Goal: Download file/media

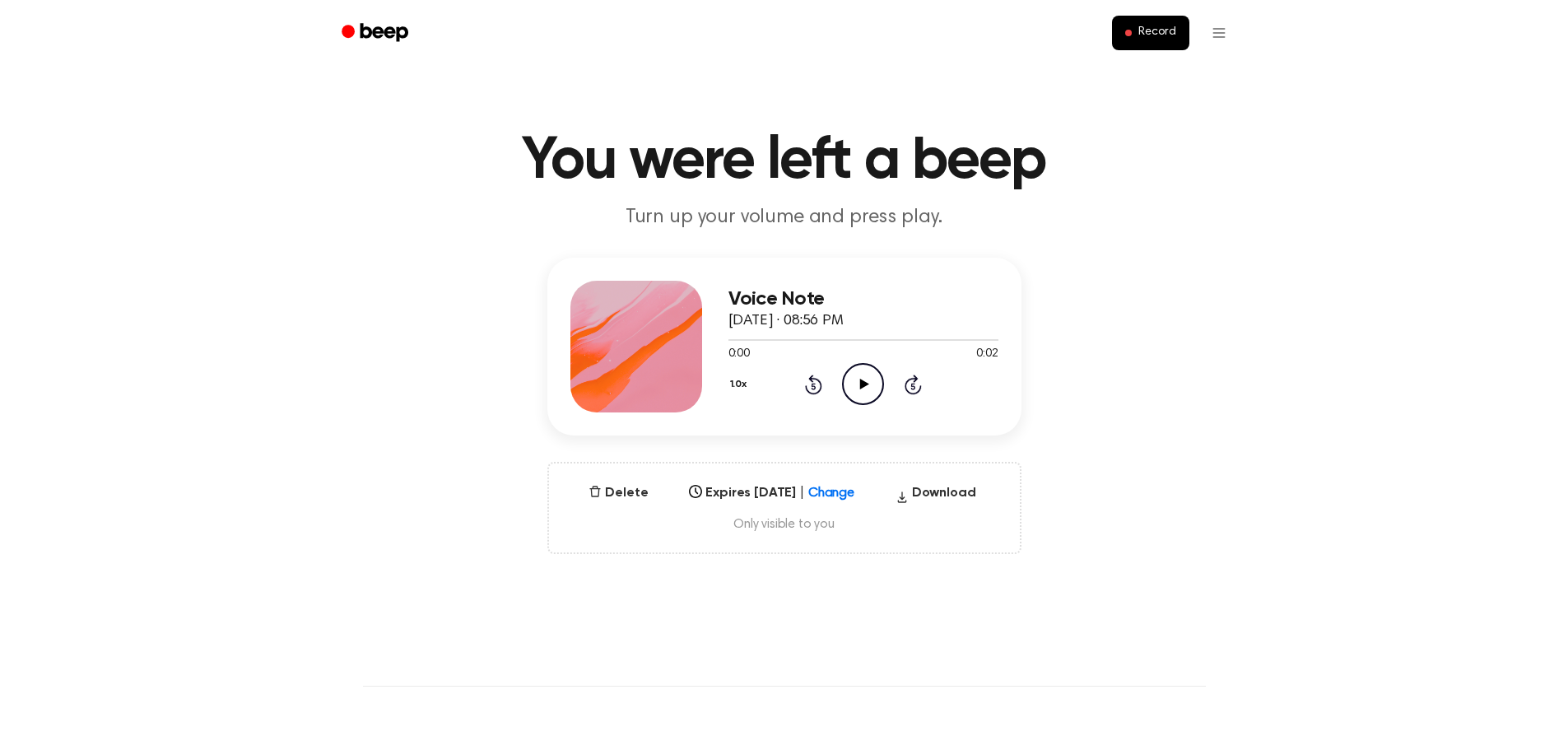
click at [864, 379] on icon "Play Audio" at bounding box center [863, 384] width 42 height 42
click at [754, 487] on div "Select..." at bounding box center [756, 488] width 130 height 15
click at [383, 27] on icon "Beep" at bounding box center [376, 32] width 70 height 24
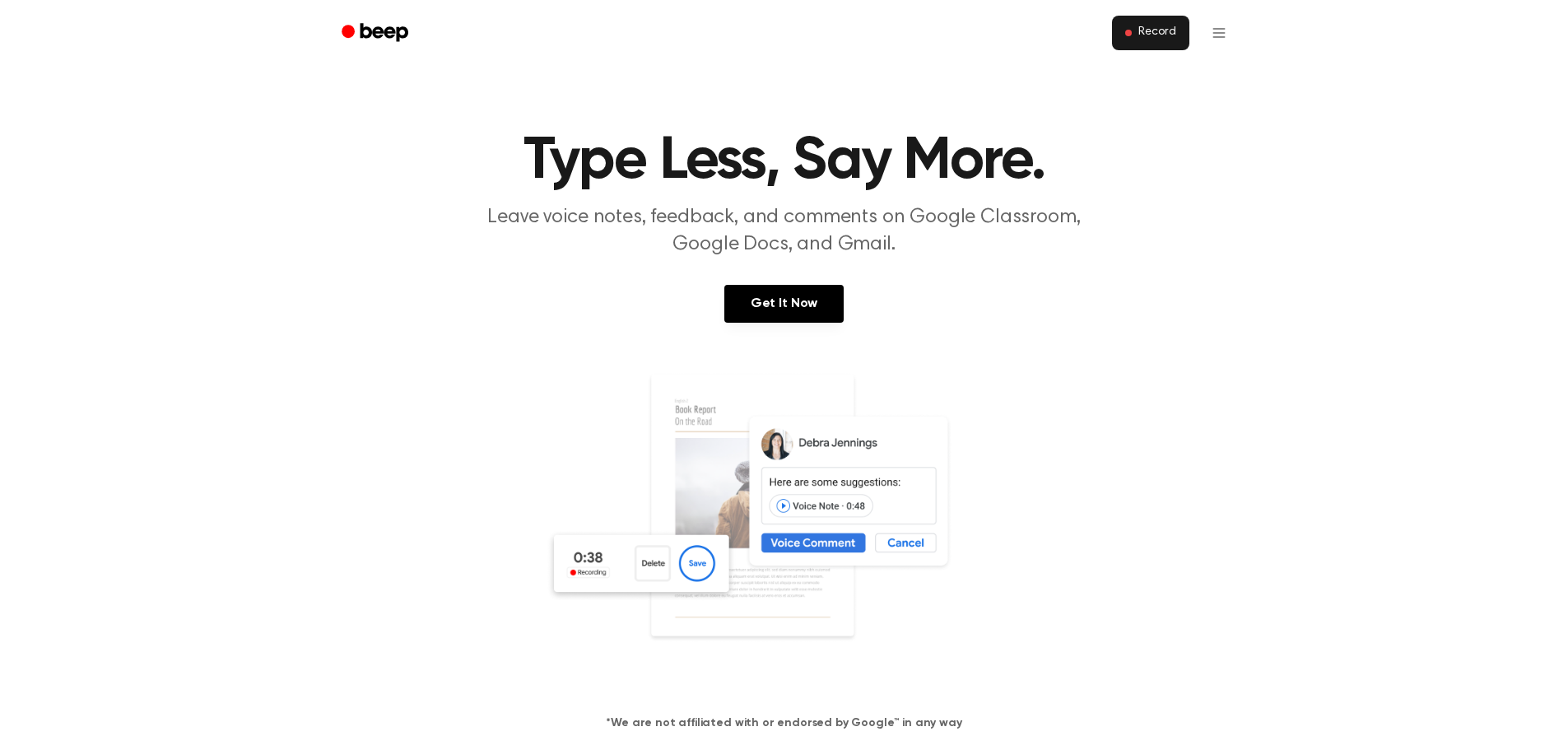
click at [1170, 18] on button "Record" at bounding box center [1150, 33] width 77 height 35
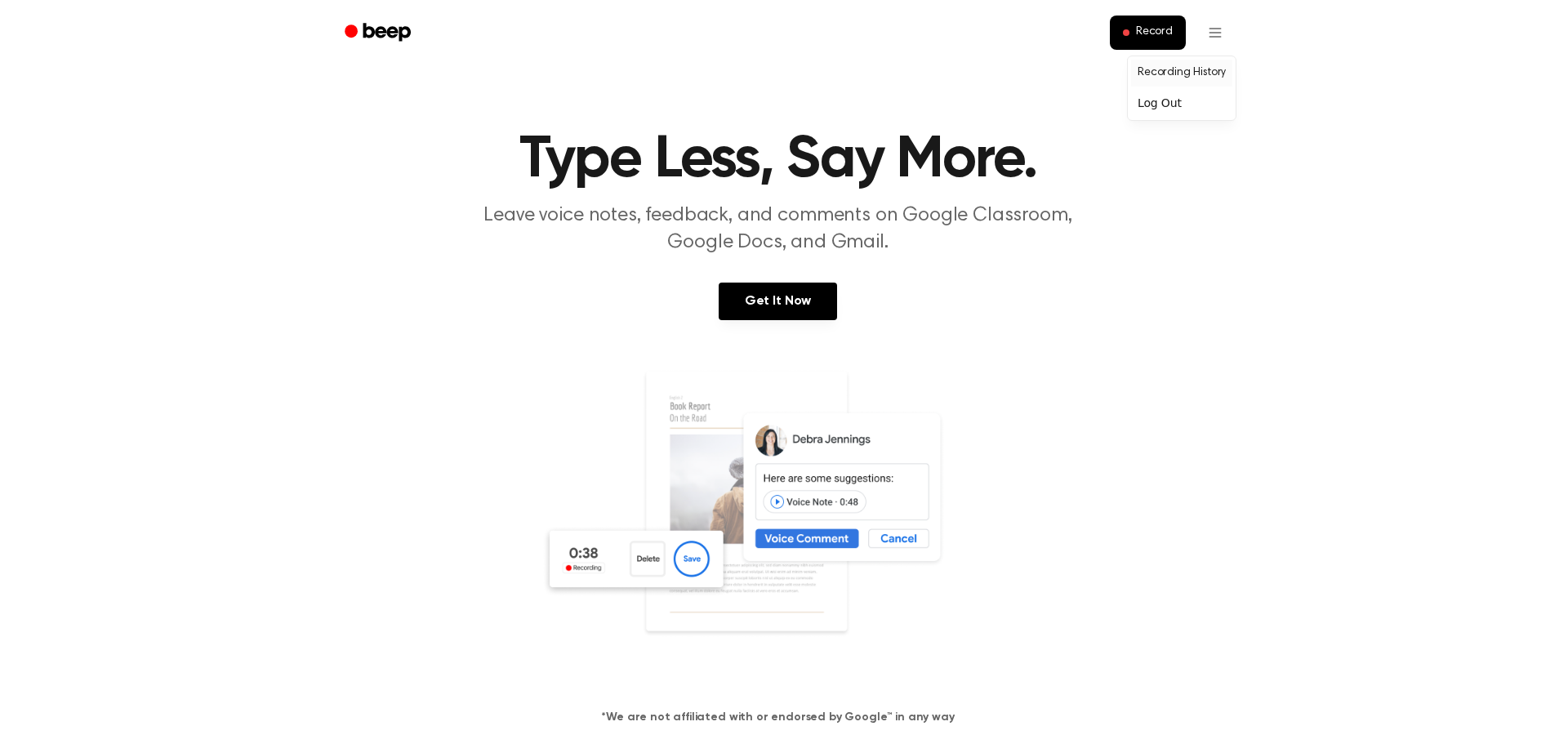
click at [1212, 73] on link "Recording History" at bounding box center [1181, 73] width 101 height 27
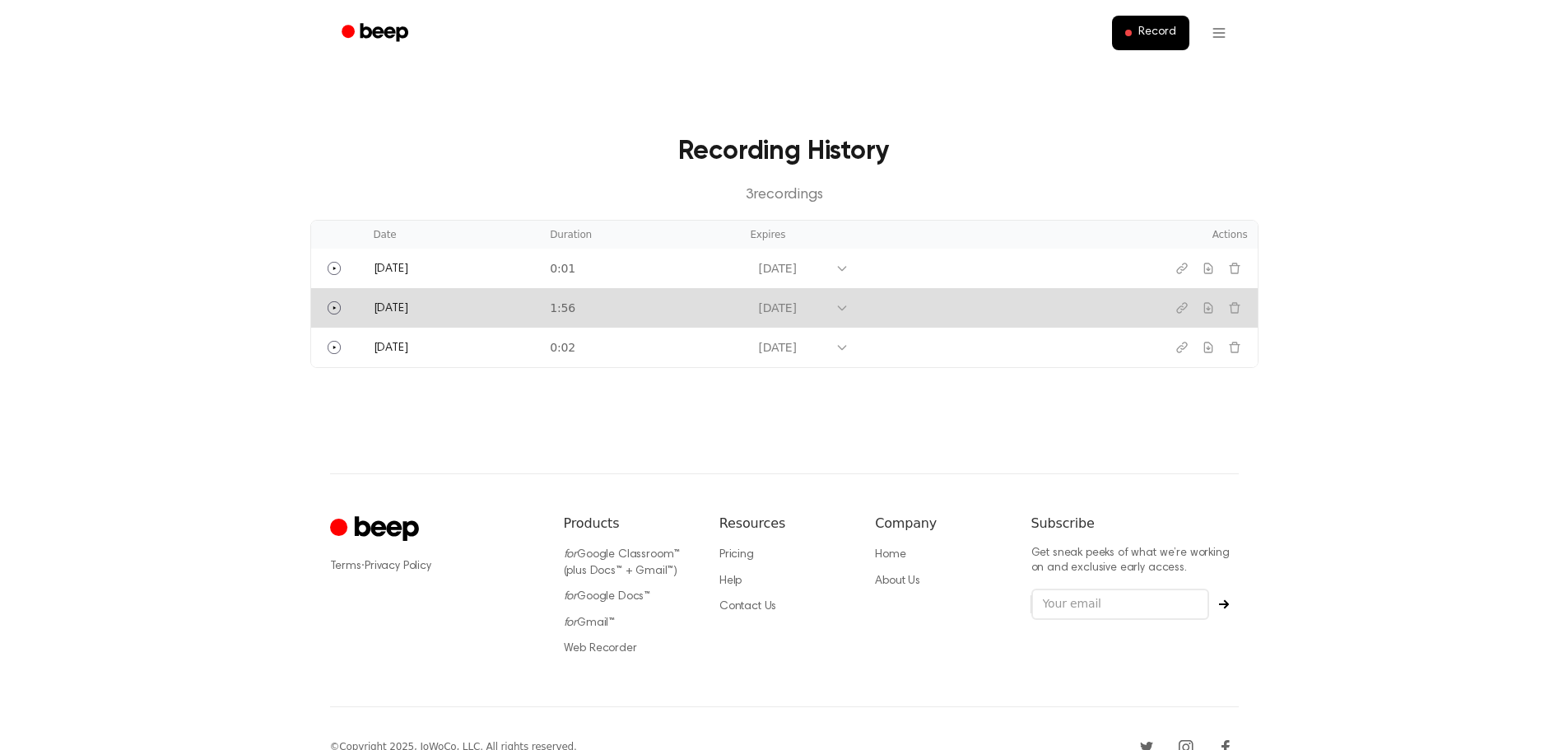
click at [740, 313] on td "Oct 1, 2026" at bounding box center [932, 307] width 385 height 39
click at [1205, 305] on icon "Download recording" at bounding box center [1209, 308] width 13 height 13
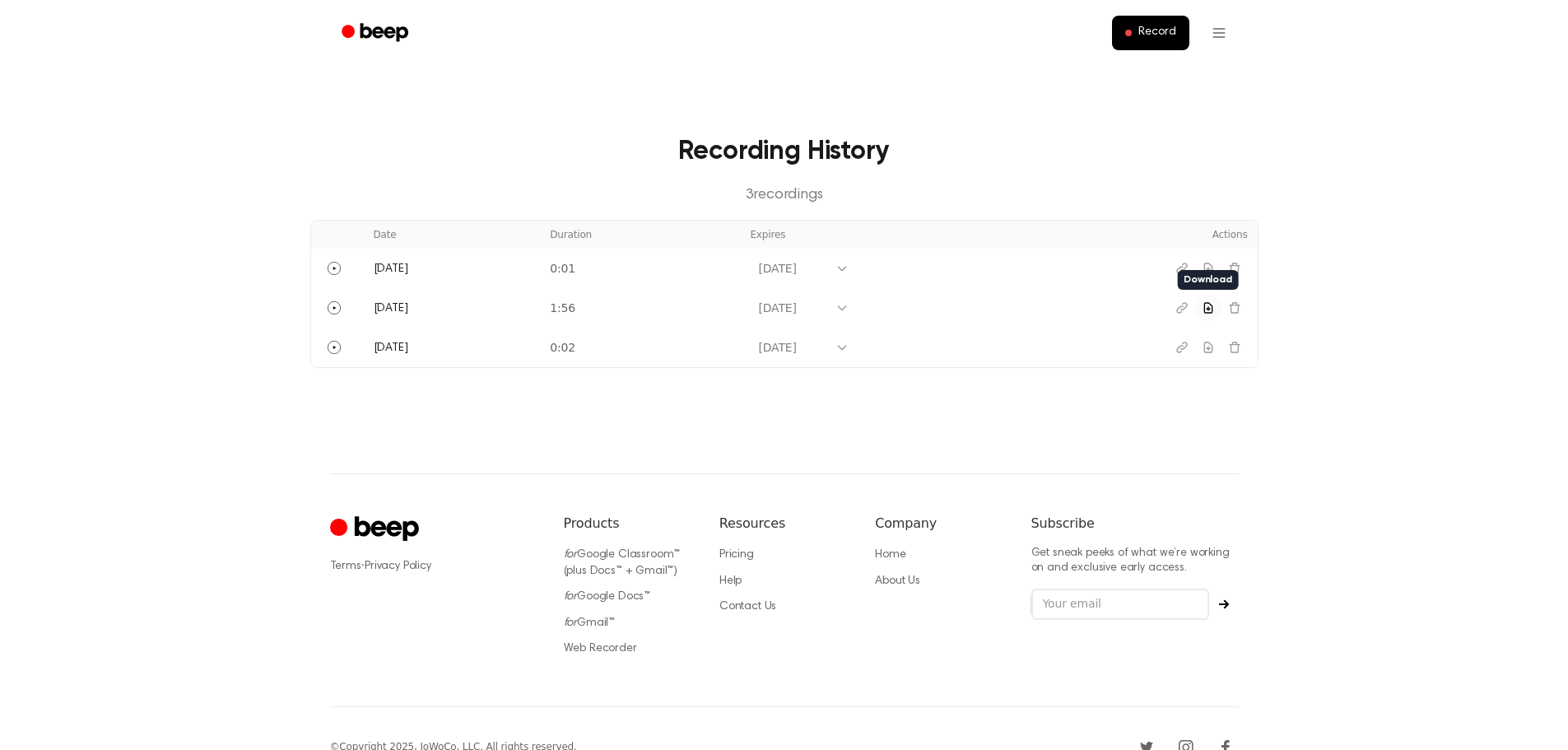
click at [176, 453] on main "Recording History 3 recording s Date Duration Expires Actions Today 0:01 Oct 1,…" at bounding box center [784, 236] width 1568 height 473
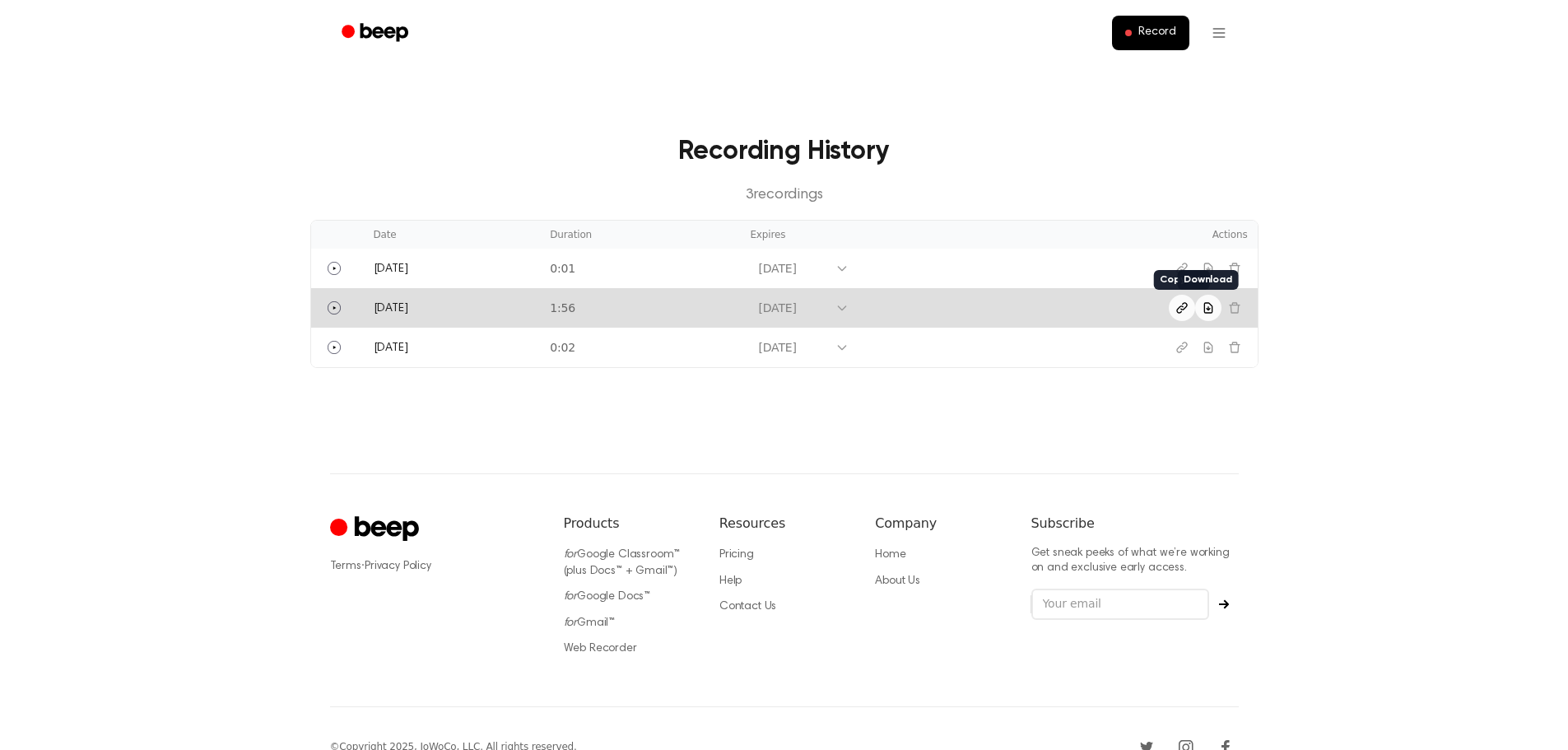
click at [1188, 310] on icon "Copy link" at bounding box center [1182, 308] width 13 height 13
